Goal: Task Accomplishment & Management: Use online tool/utility

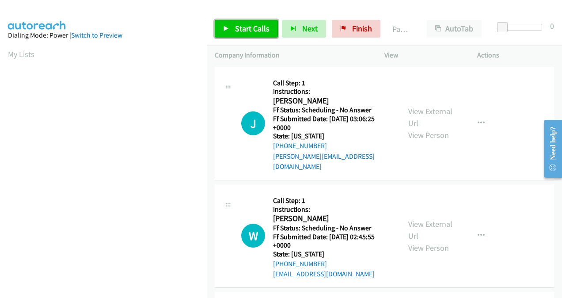
click at [254, 29] on span "Start Calls" at bounding box center [252, 28] width 34 height 10
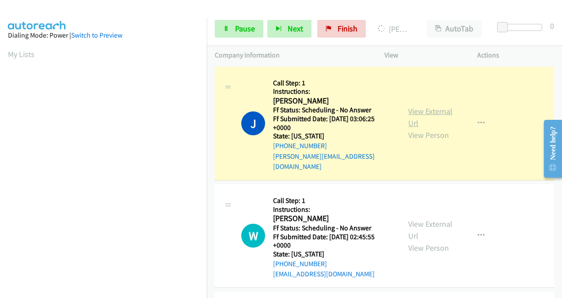
click at [414, 113] on link "View External Url" at bounding box center [430, 117] width 44 height 22
click at [419, 219] on link "View External Url" at bounding box center [430, 230] width 44 height 22
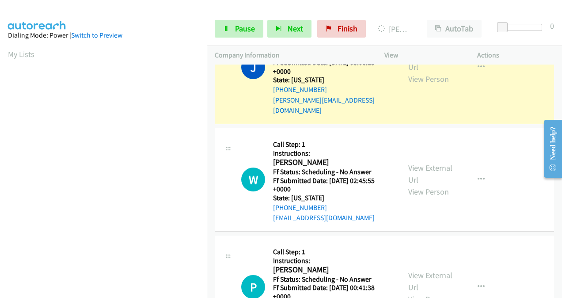
scroll to position [88, 0]
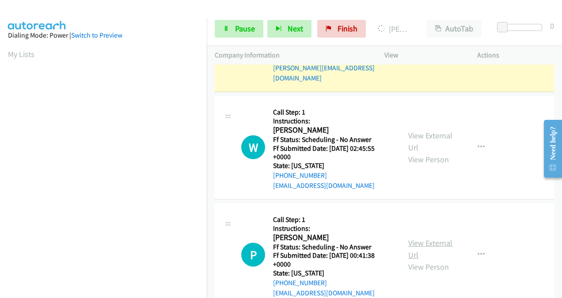
click at [413, 238] on link "View External Url" at bounding box center [430, 249] width 44 height 22
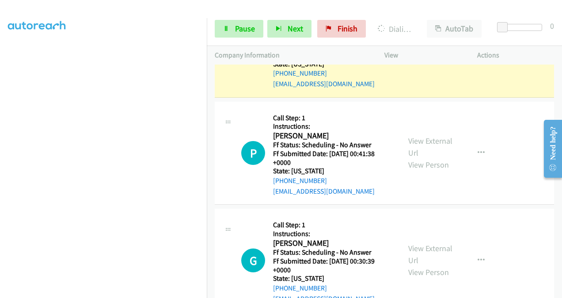
scroll to position [221, 0]
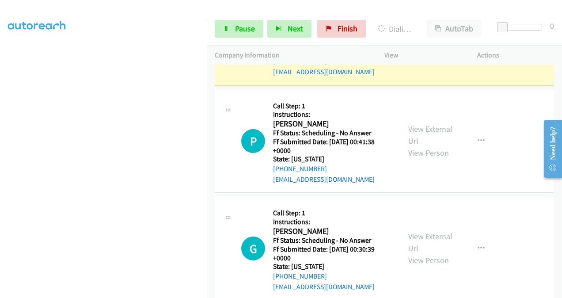
click at [411, 230] on div "View External Url View Person" at bounding box center [430, 248] width 45 height 36
click at [413, 231] on link "View External Url" at bounding box center [430, 242] width 44 height 22
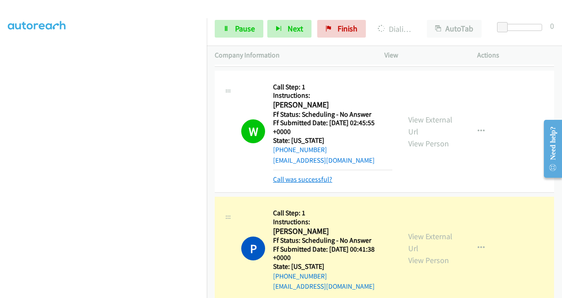
click at [303, 175] on link "Call was successful?" at bounding box center [302, 179] width 59 height 8
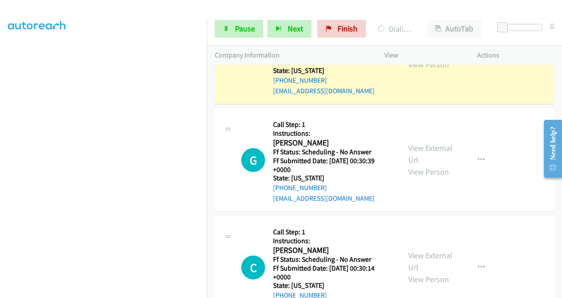
scroll to position [354, 0]
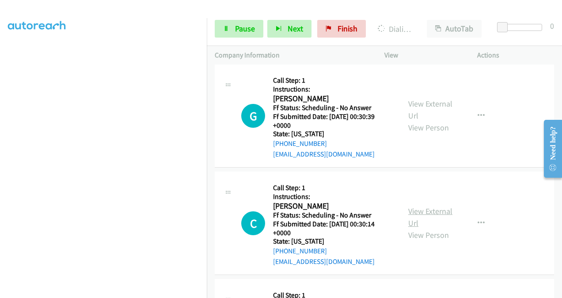
click at [414, 206] on link "View External Url" at bounding box center [430, 217] width 44 height 22
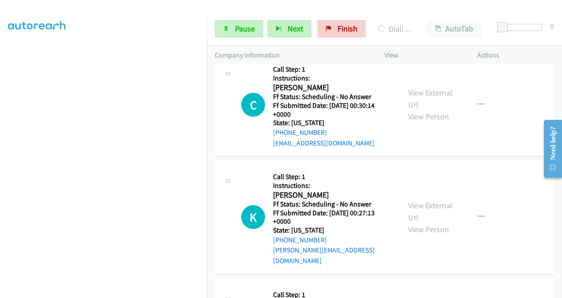
scroll to position [486, 0]
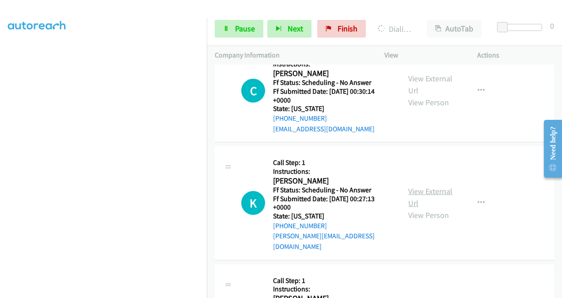
click at [412, 186] on link "View External Url" at bounding box center [430, 197] width 44 height 22
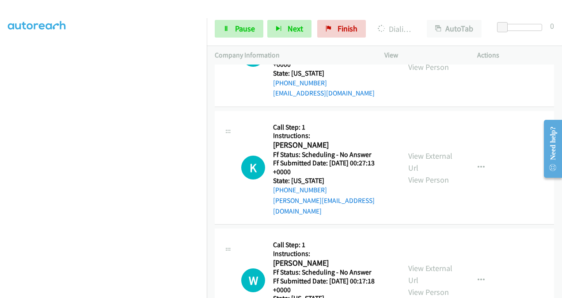
scroll to position [568, 0]
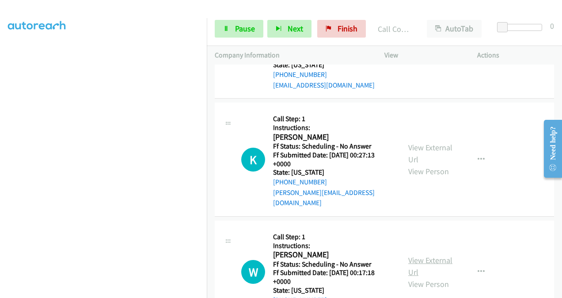
click at [408, 255] on link "View External Url" at bounding box center [430, 266] width 44 height 22
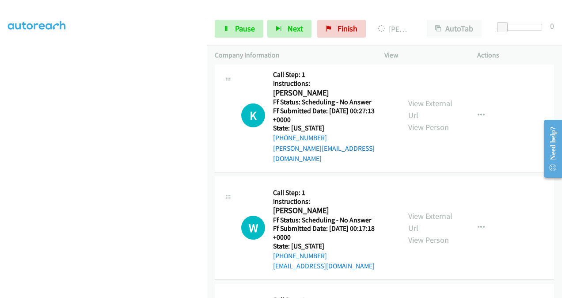
scroll to position [656, 0]
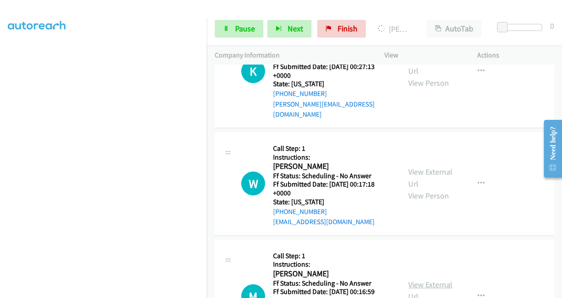
click at [416, 279] on link "View External Url" at bounding box center [430, 290] width 44 height 22
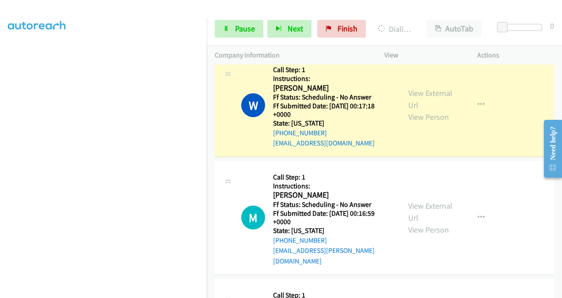
scroll to position [816, 0]
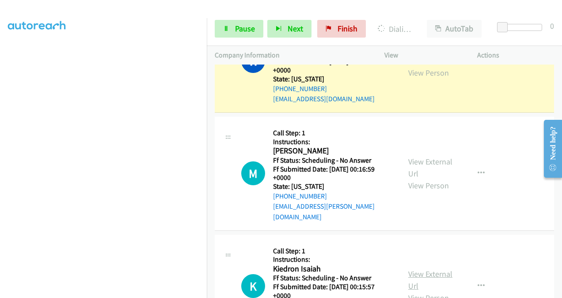
click at [411, 269] on link "View External Url" at bounding box center [430, 280] width 44 height 22
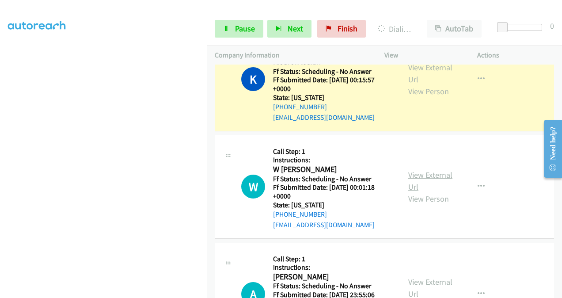
scroll to position [1047, 0]
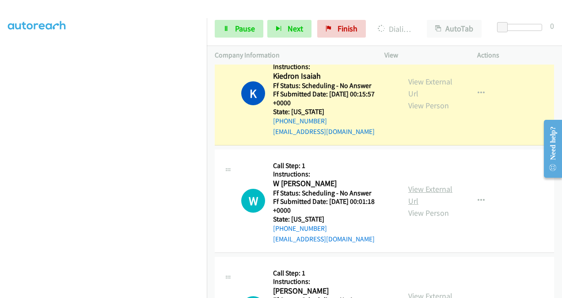
click at [414, 184] on link "View External Url" at bounding box center [430, 195] width 44 height 22
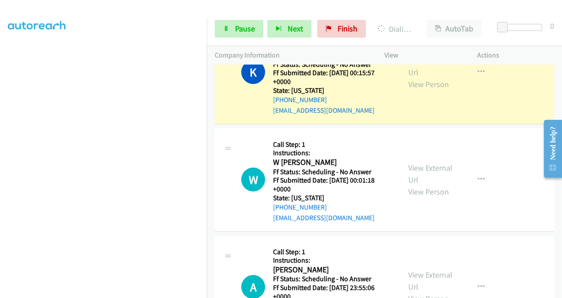
scroll to position [1135, 0]
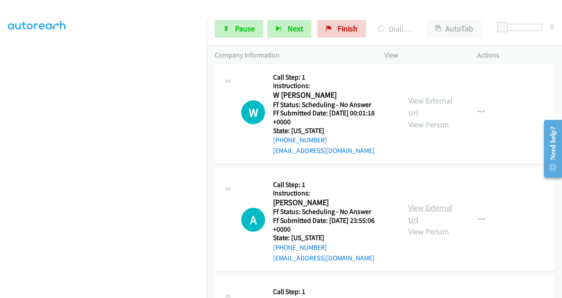
click at [412, 202] on link "View External Url" at bounding box center [430, 213] width 44 height 22
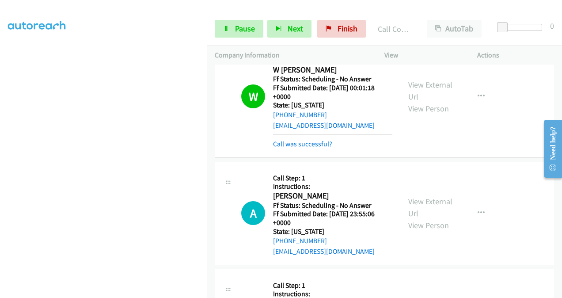
scroll to position [1189, 0]
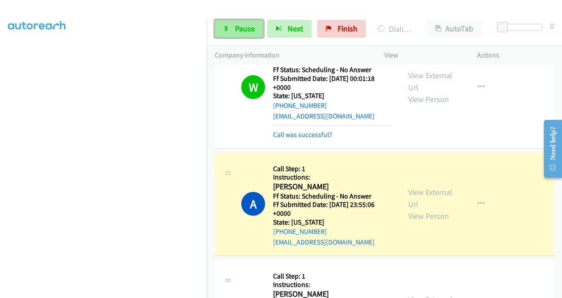
click at [242, 29] on span "Pause" at bounding box center [245, 28] width 20 height 10
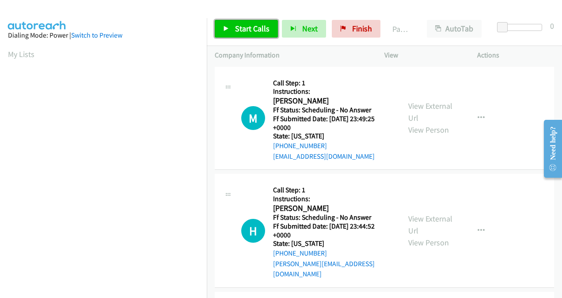
click at [249, 26] on span "Start Calls" at bounding box center [252, 28] width 34 height 10
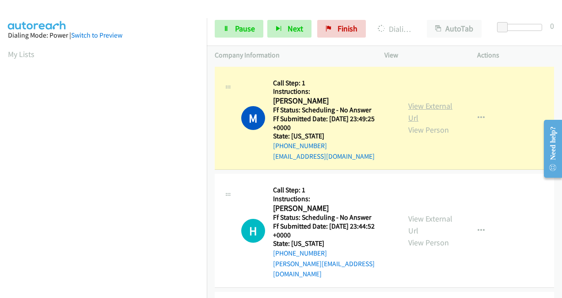
click at [408, 109] on link "View External Url" at bounding box center [430, 112] width 44 height 22
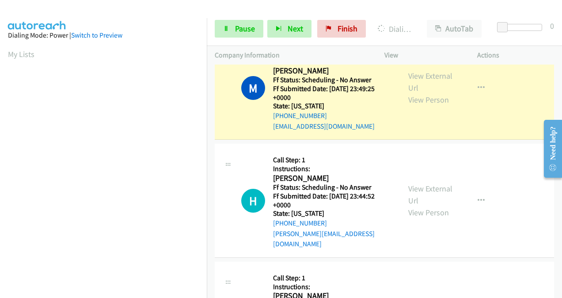
scroll to position [44, 0]
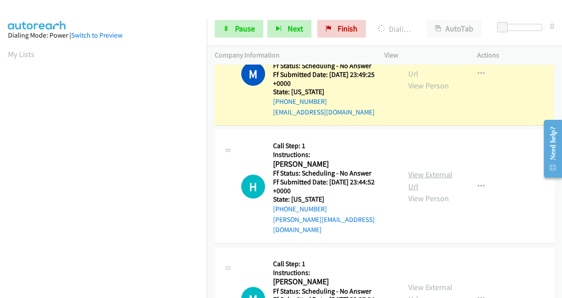
click at [416, 169] on link "View External Url" at bounding box center [430, 180] width 44 height 22
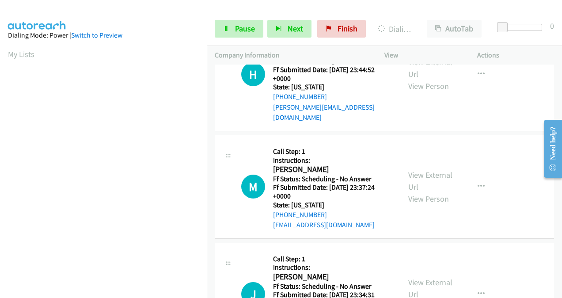
scroll to position [177, 0]
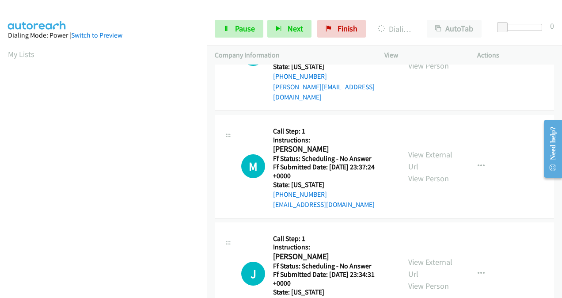
click at [410, 149] on link "View External Url" at bounding box center [430, 160] width 44 height 22
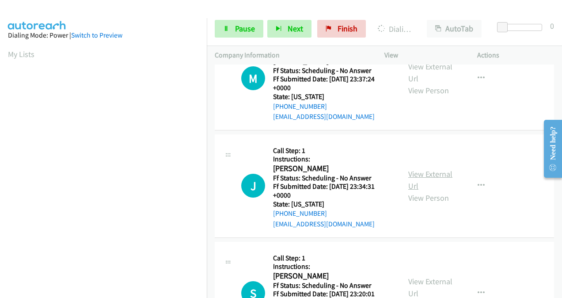
scroll to position [265, 0]
click at [409, 168] on link "View External Url" at bounding box center [430, 179] width 44 height 22
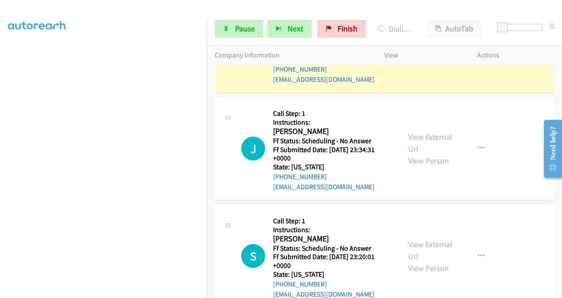
scroll to position [354, 0]
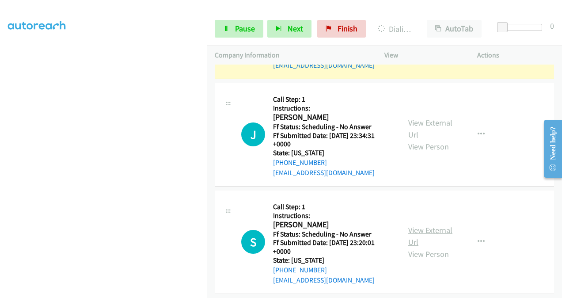
click at [408, 225] on link "View External Url" at bounding box center [430, 236] width 44 height 22
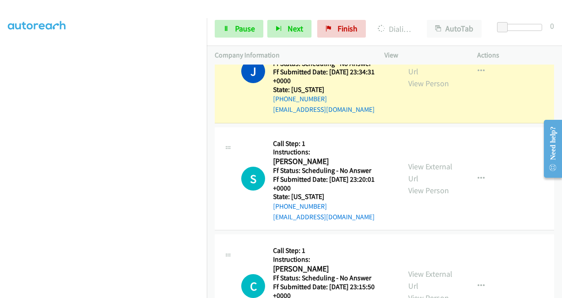
scroll to position [486, 0]
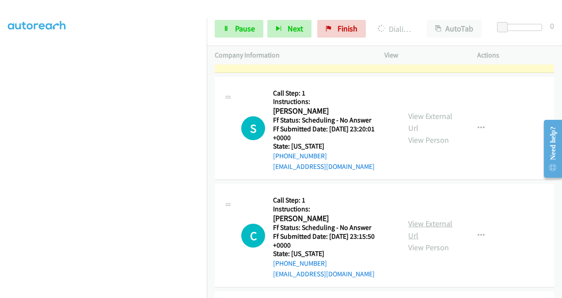
click at [414, 218] on link "View External Url" at bounding box center [430, 229] width 44 height 22
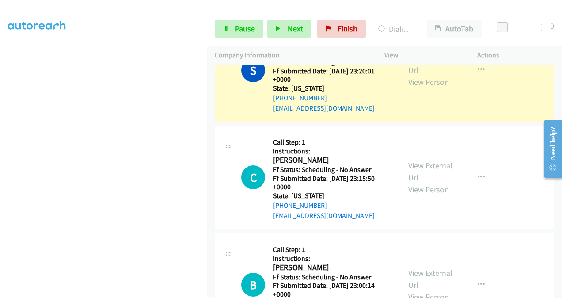
scroll to position [593, 0]
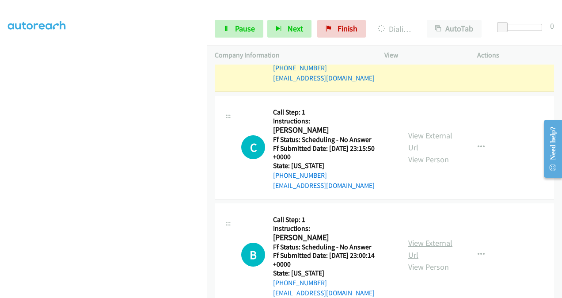
click at [413, 238] on link "View External Url" at bounding box center [430, 249] width 44 height 22
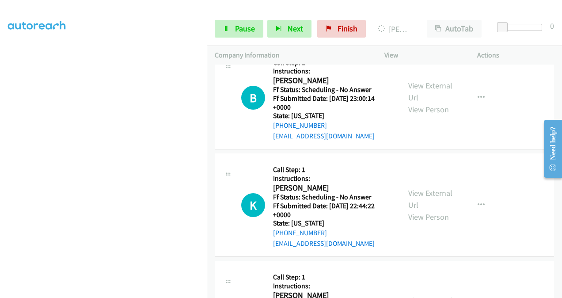
scroll to position [770, 0]
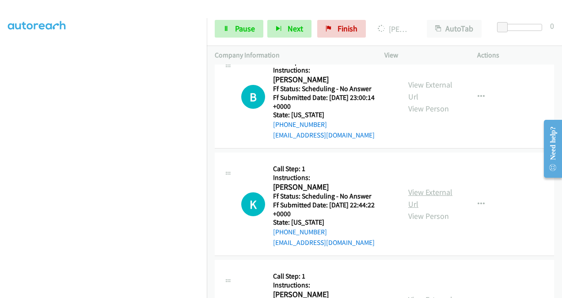
click at [412, 187] on link "View External Url" at bounding box center [430, 198] width 44 height 22
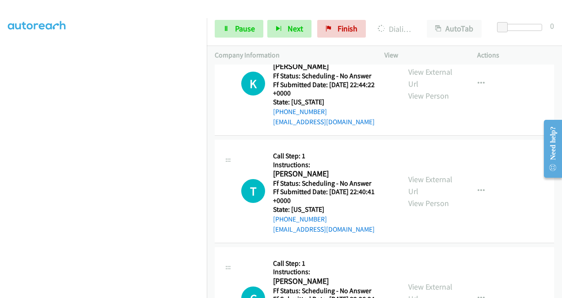
scroll to position [921, 0]
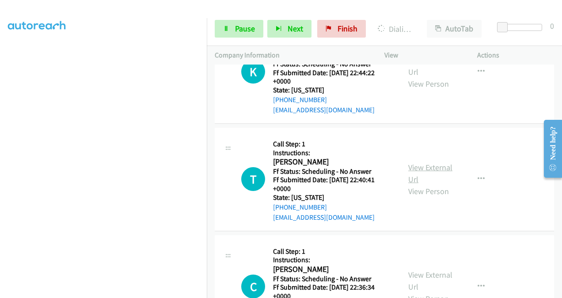
click at [409, 162] on link "View External Url" at bounding box center [430, 173] width 44 height 22
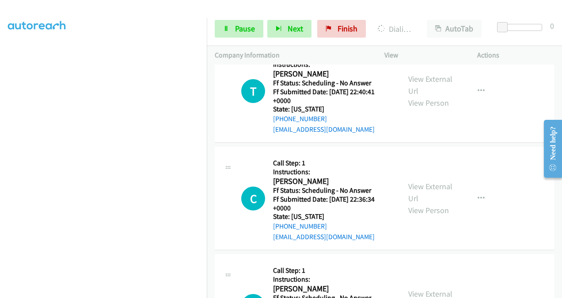
scroll to position [1029, 0]
click at [413, 181] on link "View External Url" at bounding box center [430, 192] width 44 height 22
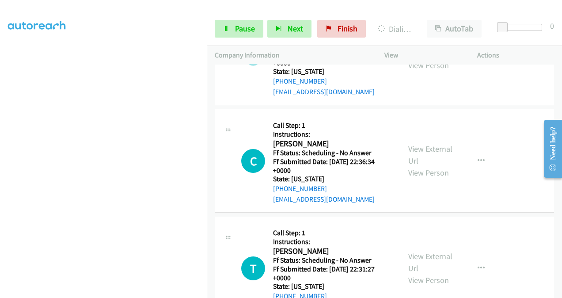
scroll to position [1117, 0]
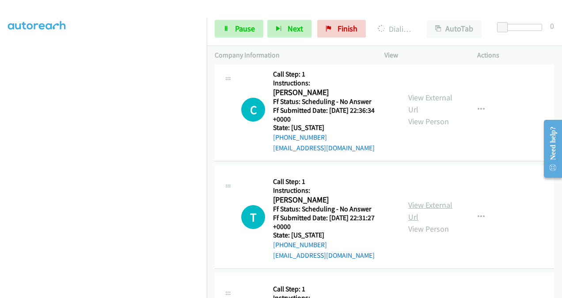
click at [415, 200] on link "View External Url" at bounding box center [430, 211] width 44 height 22
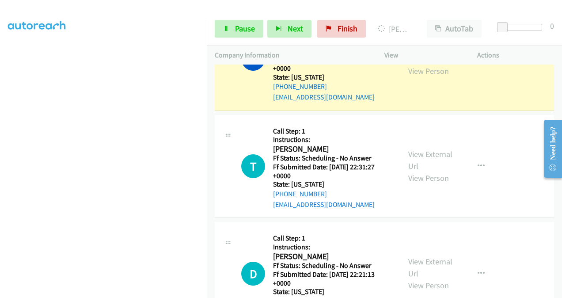
scroll to position [1250, 0]
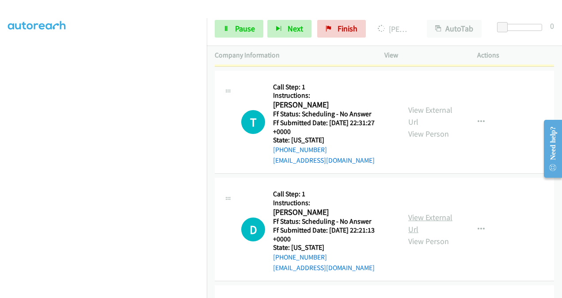
click at [411, 212] on link "View External Url" at bounding box center [430, 223] width 44 height 22
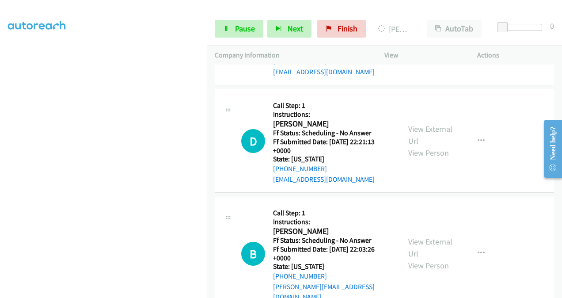
scroll to position [1382, 0]
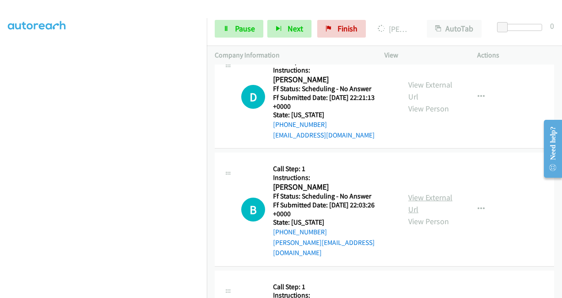
click at [414, 192] on link "View External Url" at bounding box center [430, 203] width 44 height 22
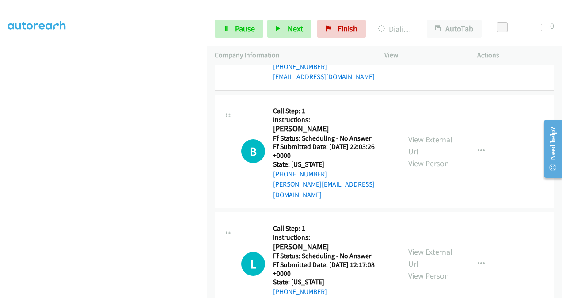
scroll to position [1471, 0]
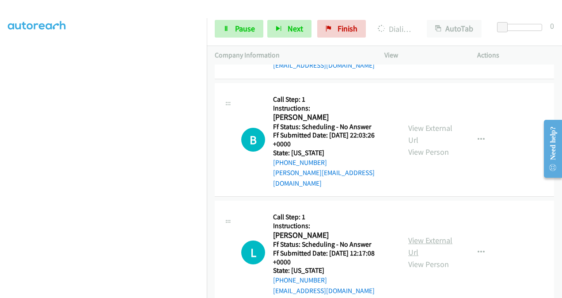
click at [409, 235] on link "View External Url" at bounding box center [430, 246] width 44 height 22
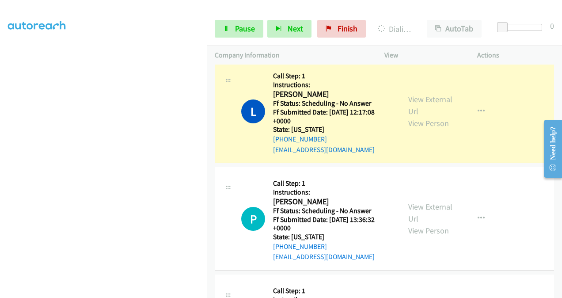
scroll to position [1692, 0]
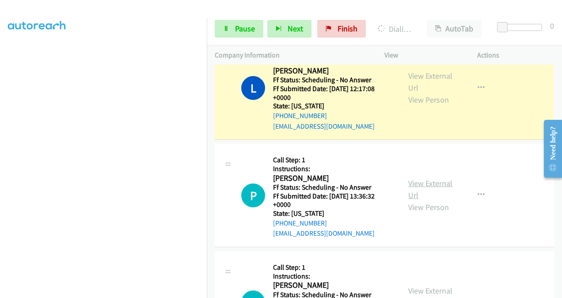
click at [409, 178] on link "View External Url" at bounding box center [430, 189] width 44 height 22
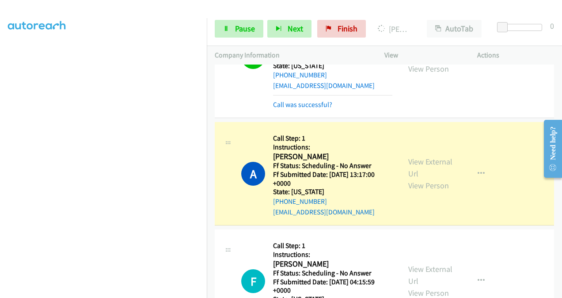
scroll to position [1878, 0]
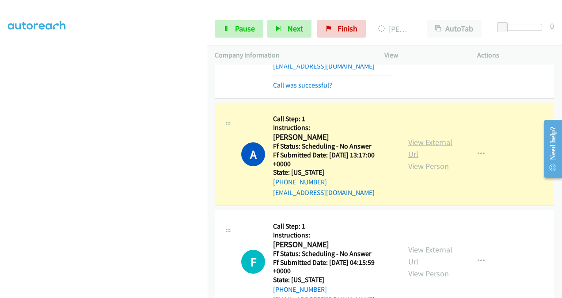
click at [412, 137] on link "View External Url" at bounding box center [430, 148] width 44 height 22
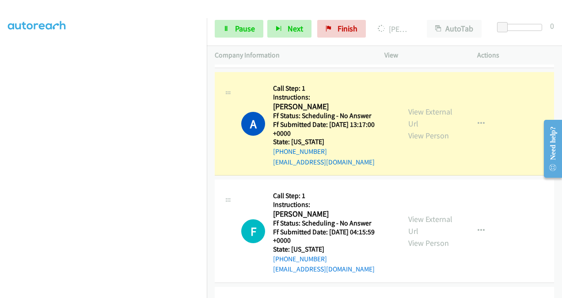
scroll to position [1922, 0]
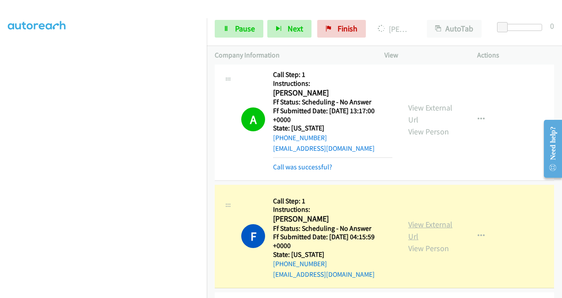
click at [411, 219] on link "View External Url" at bounding box center [430, 230] width 44 height 22
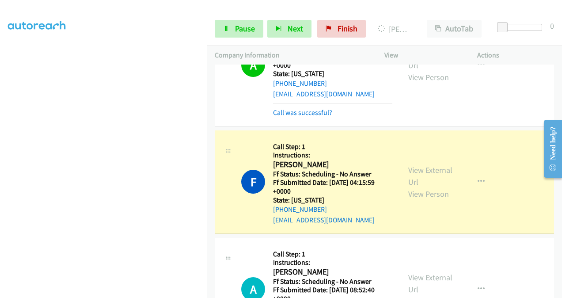
scroll to position [2010, 0]
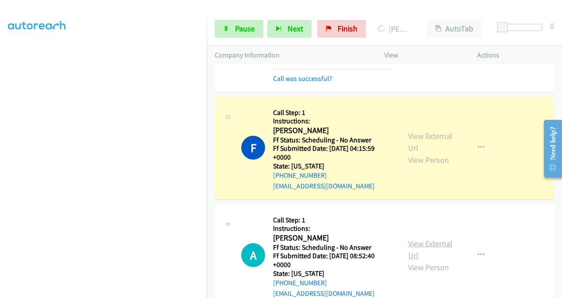
click at [412, 238] on link "View External Url" at bounding box center [430, 249] width 44 height 22
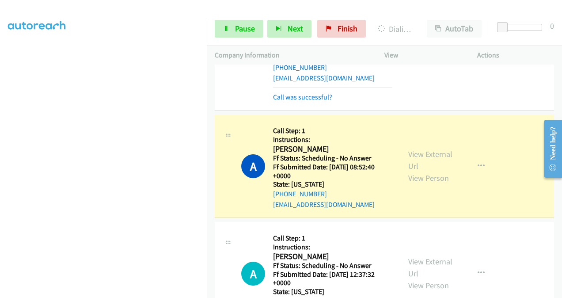
scroll to position [2143, 0]
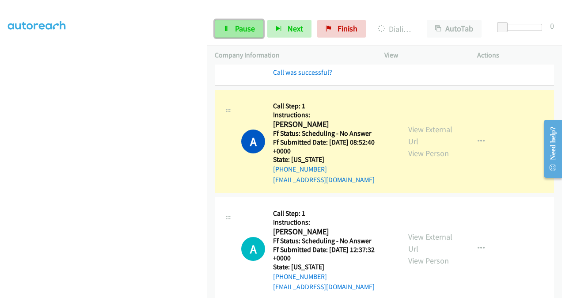
click at [245, 29] on span "Pause" at bounding box center [245, 28] width 20 height 10
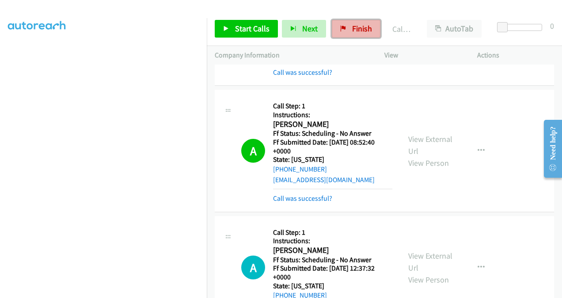
click at [349, 27] on link "Finish" at bounding box center [356, 29] width 49 height 18
drag, startPoint x: 346, startPoint y: 29, endPoint x: 323, endPoint y: 40, distance: 25.3
click at [346, 29] on link "Finish" at bounding box center [356, 29] width 49 height 18
